Goal: Task Accomplishment & Management: Manage account settings

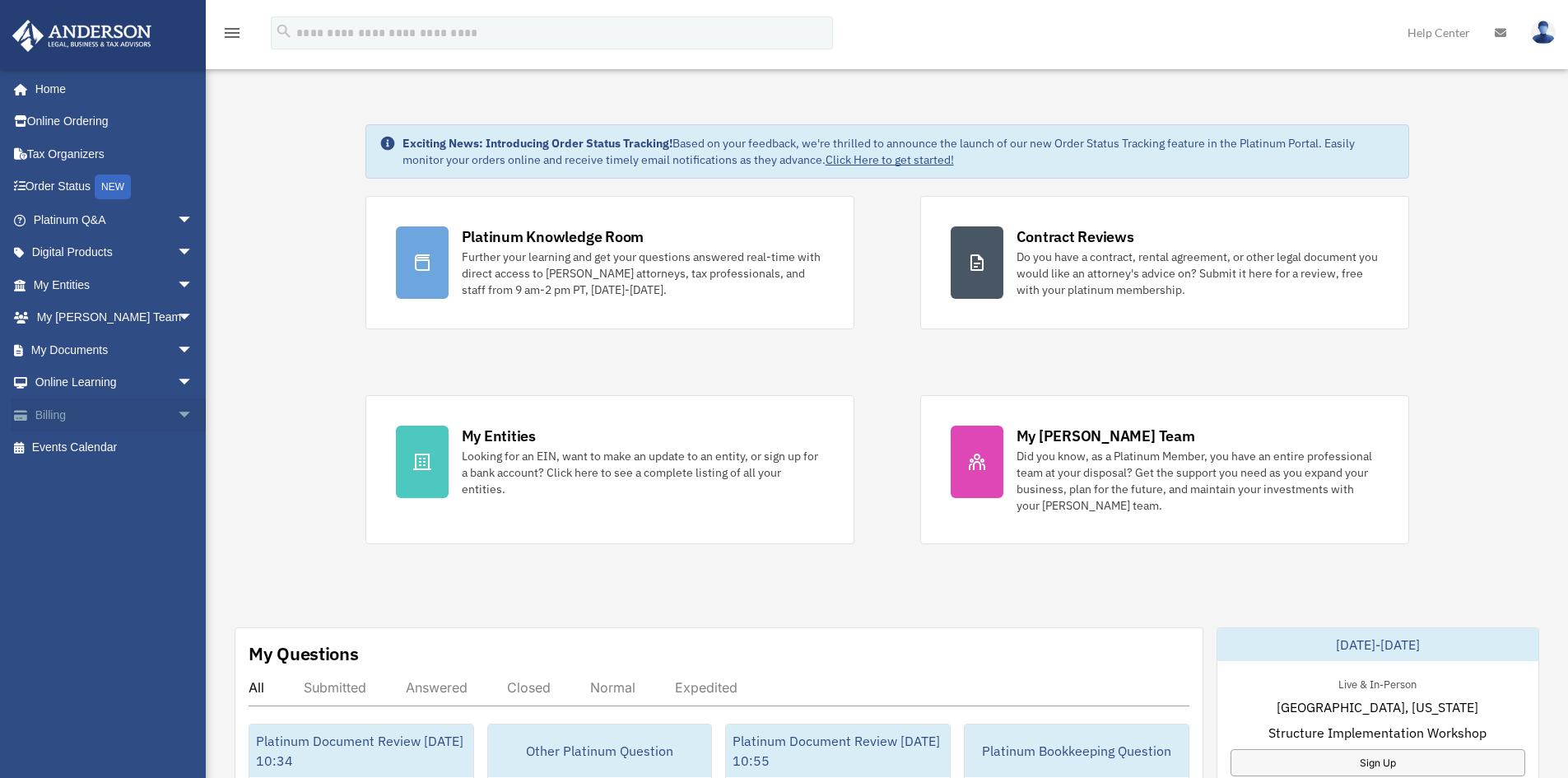
click at [177, 412] on span "arrow_drop_down" at bounding box center [193, 416] width 33 height 34
click at [99, 482] on link "Past Invoices" at bounding box center [120, 480] width 195 height 33
click at [99, 449] on link "$ Open Invoices" at bounding box center [120, 449] width 195 height 34
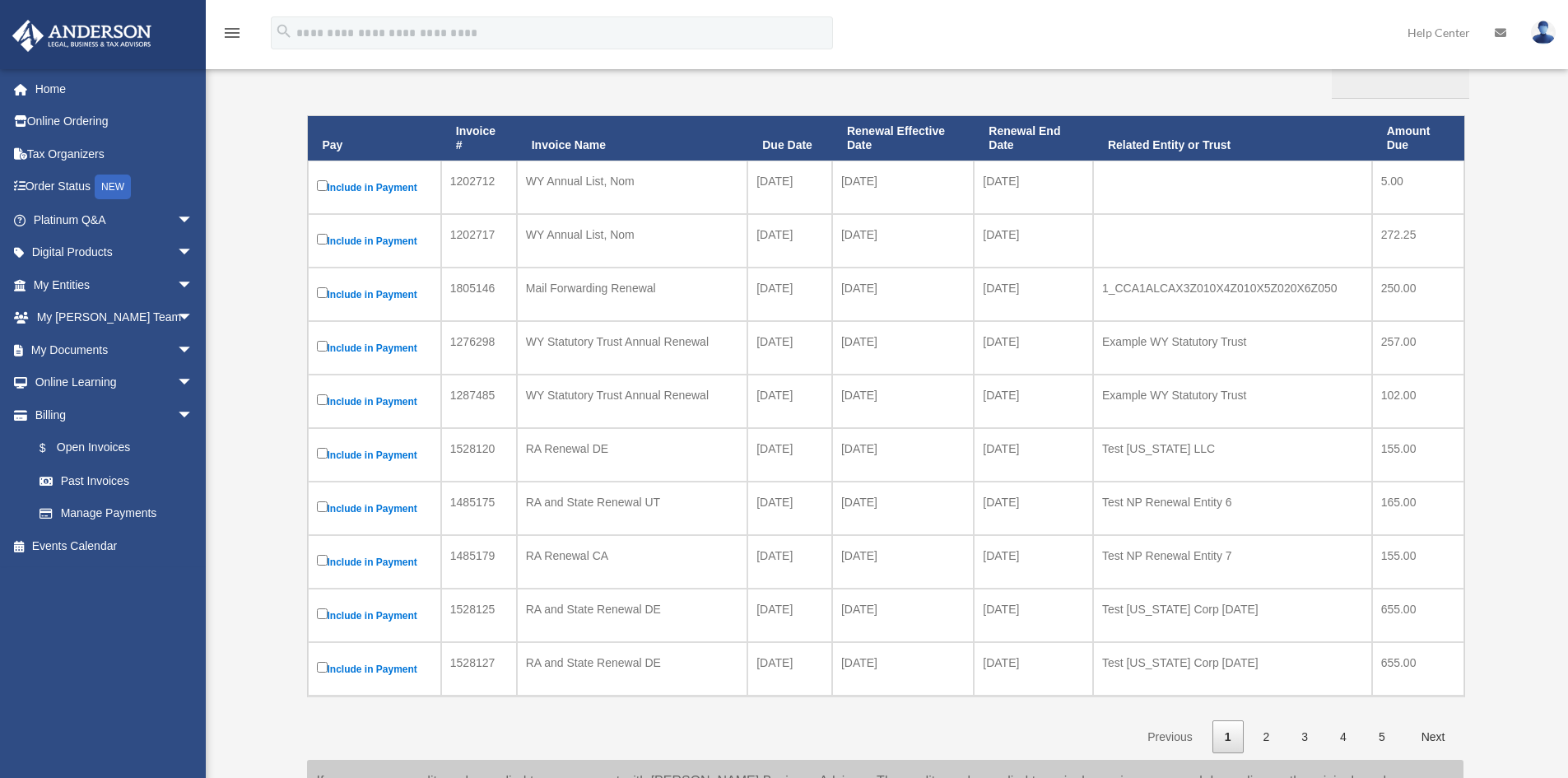
scroll to position [164, 0]
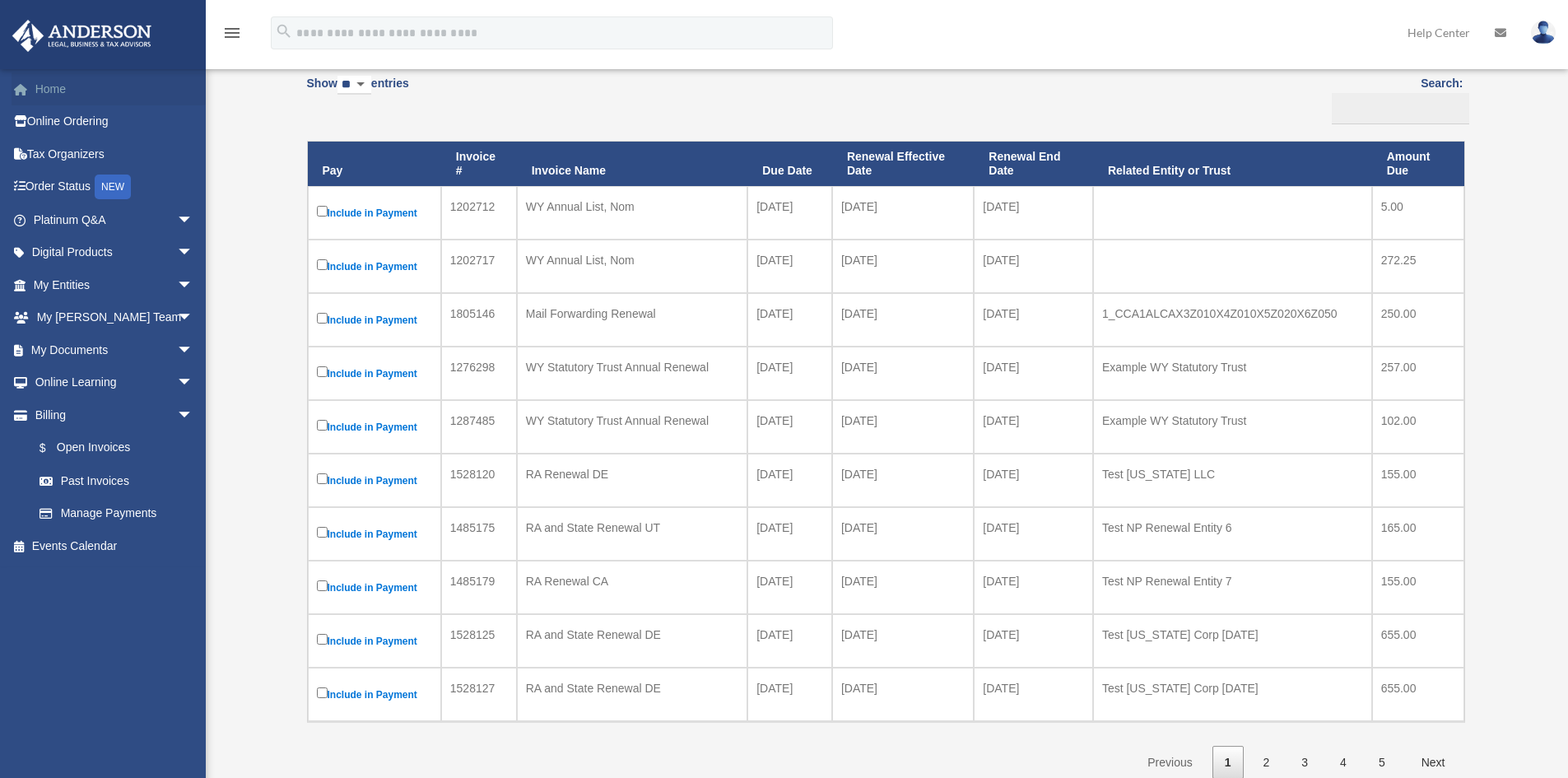
click at [57, 86] on link "Home" at bounding box center [115, 89] width 206 height 33
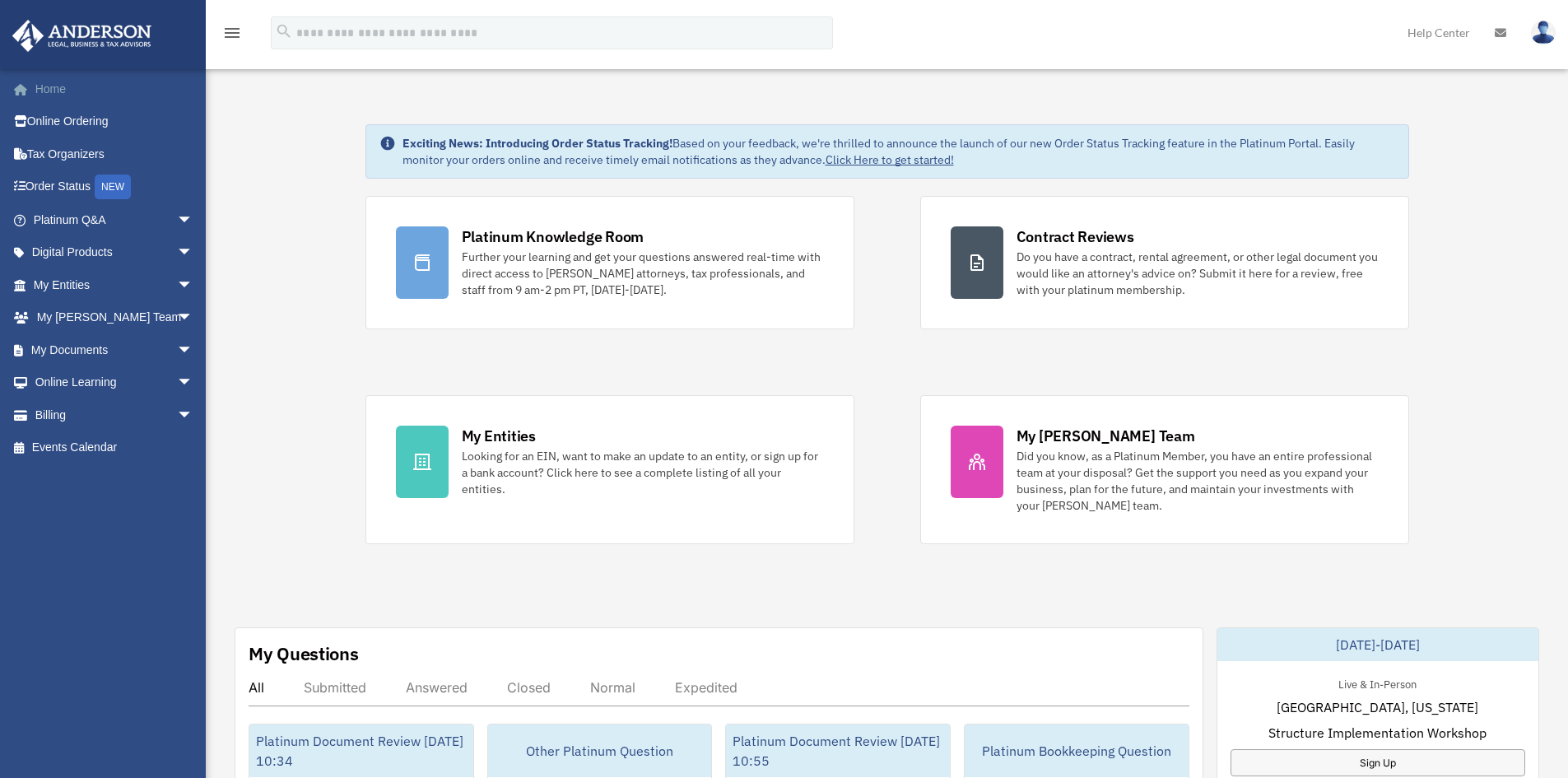
click at [63, 89] on link "Home" at bounding box center [115, 89] width 206 height 33
